Goal: Task Accomplishment & Management: Manage account settings

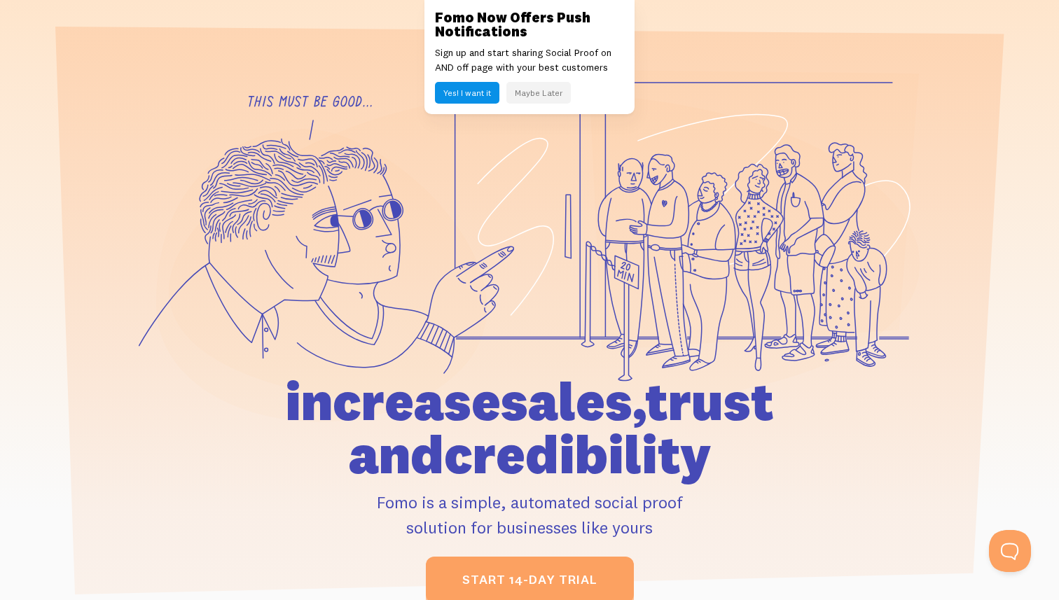
scroll to position [39, 0]
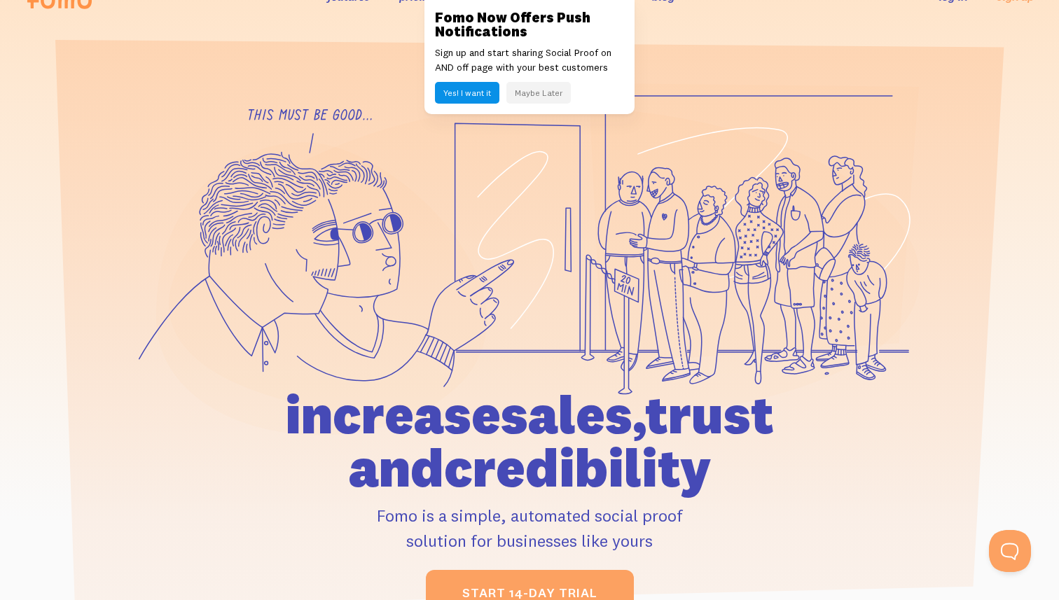
click at [528, 97] on button "Maybe Later" at bounding box center [538, 93] width 64 height 22
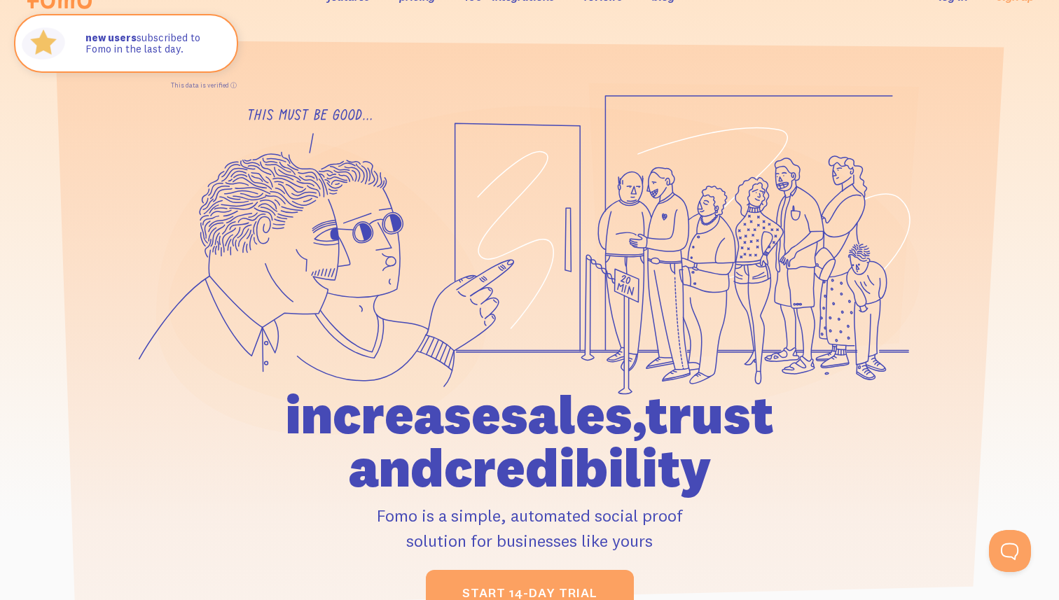
scroll to position [0, 0]
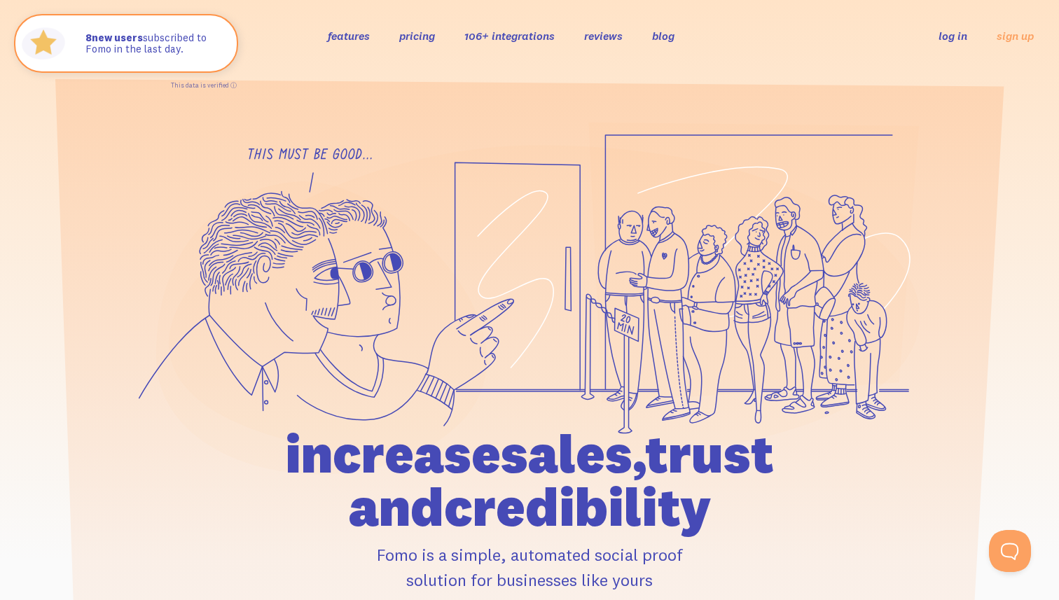
click at [957, 36] on link "log in" at bounding box center [952, 36] width 29 height 14
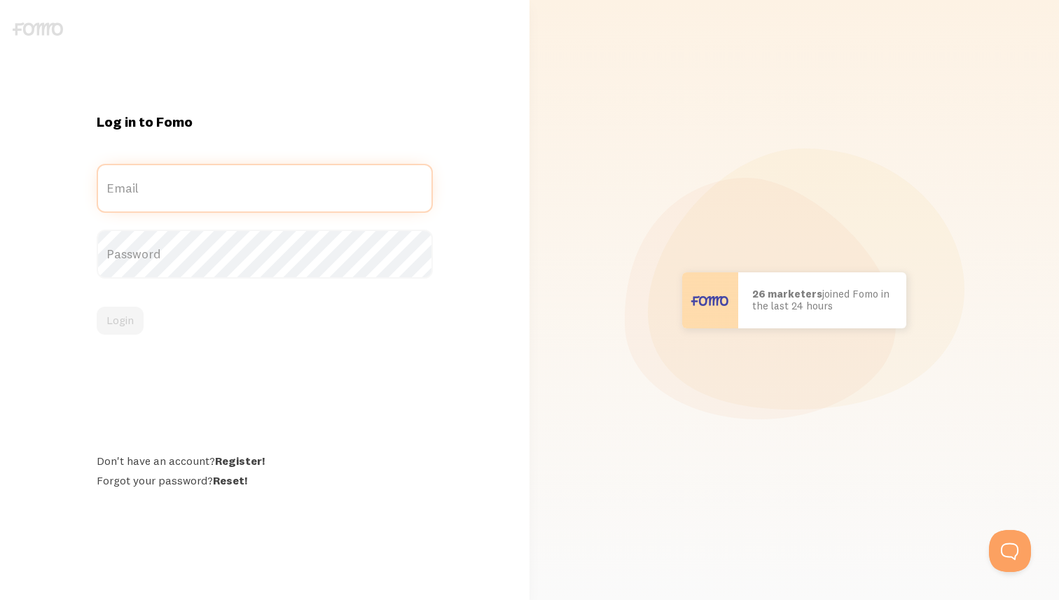
type input "[EMAIL_ADDRESS][DOMAIN_NAME]"
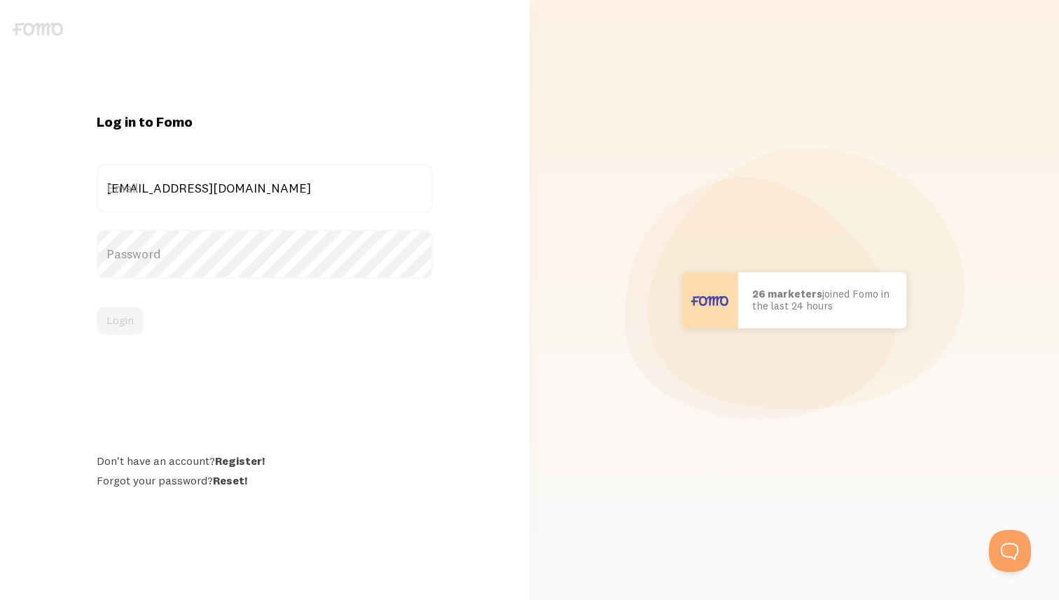
click at [186, 259] on label "Password" at bounding box center [265, 254] width 336 height 49
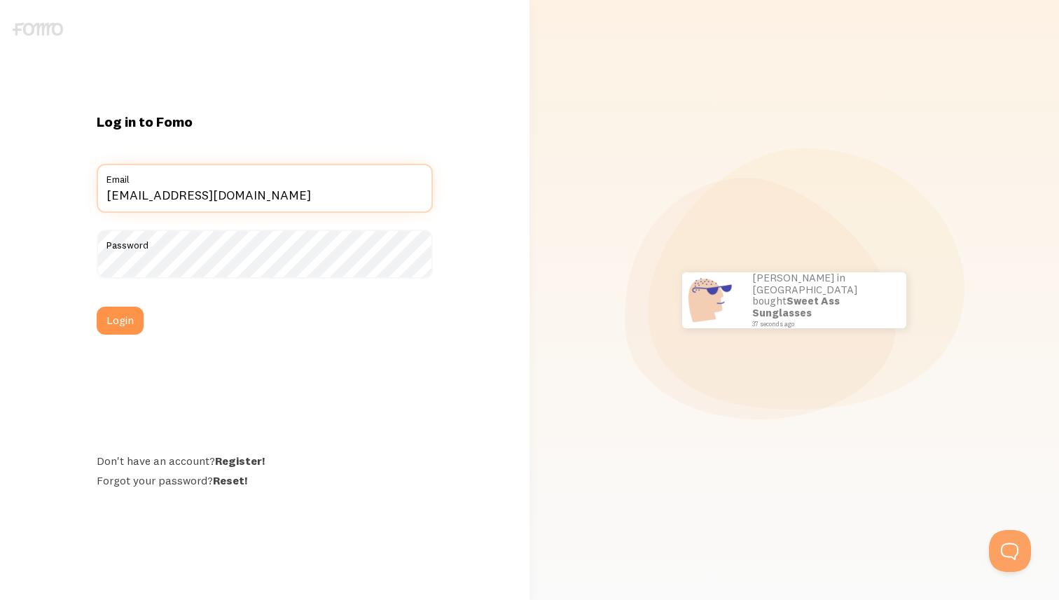
drag, startPoint x: 314, startPoint y: 198, endPoint x: 75, endPoint y: 200, distance: 239.5
click at [75, 200] on div "Log in to Fomo jampel@thelearningliaisons.com Email Password Login Don't have a…" at bounding box center [264, 300] width 529 height 375
